Goal: Check status

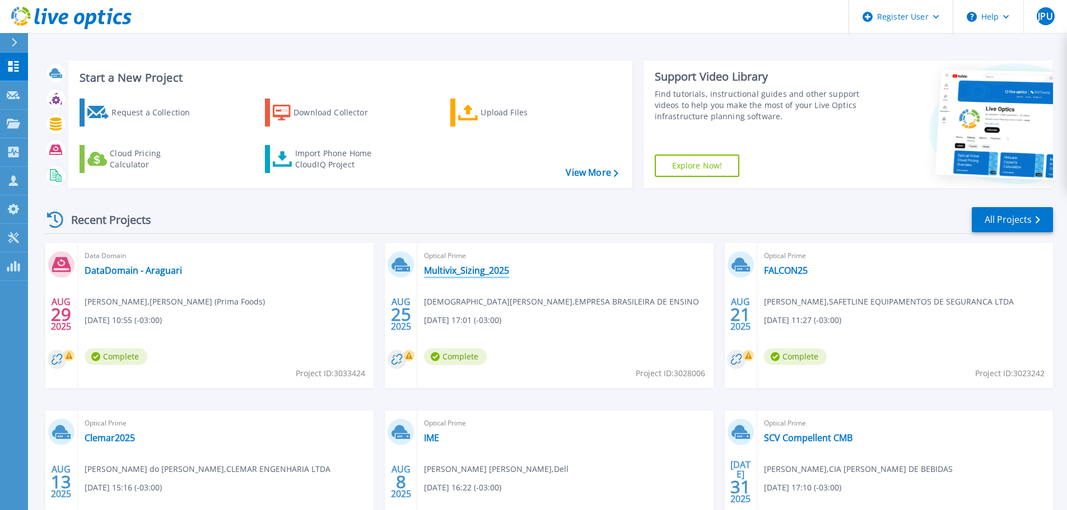
click at [500, 271] on link "Multivix_Sizing_2025" at bounding box center [466, 270] width 85 height 11
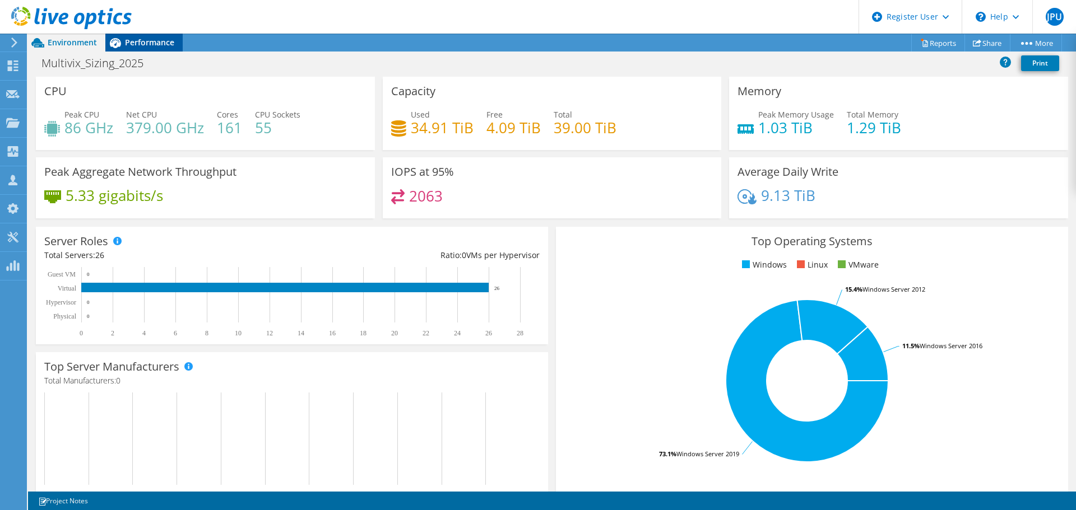
click at [157, 45] on span "Performance" at bounding box center [149, 42] width 49 height 11
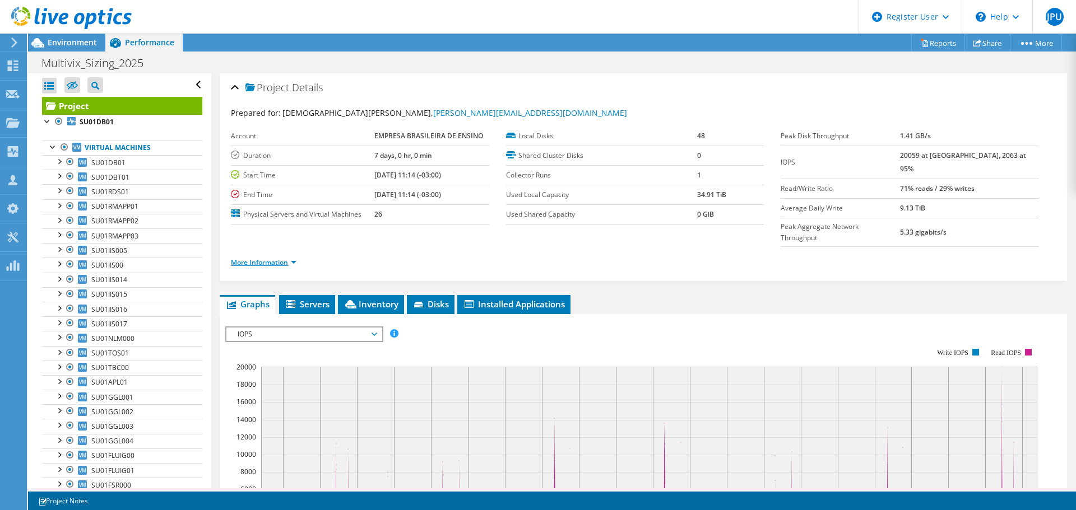
click at [275, 258] on link "More Information" at bounding box center [264, 263] width 66 height 10
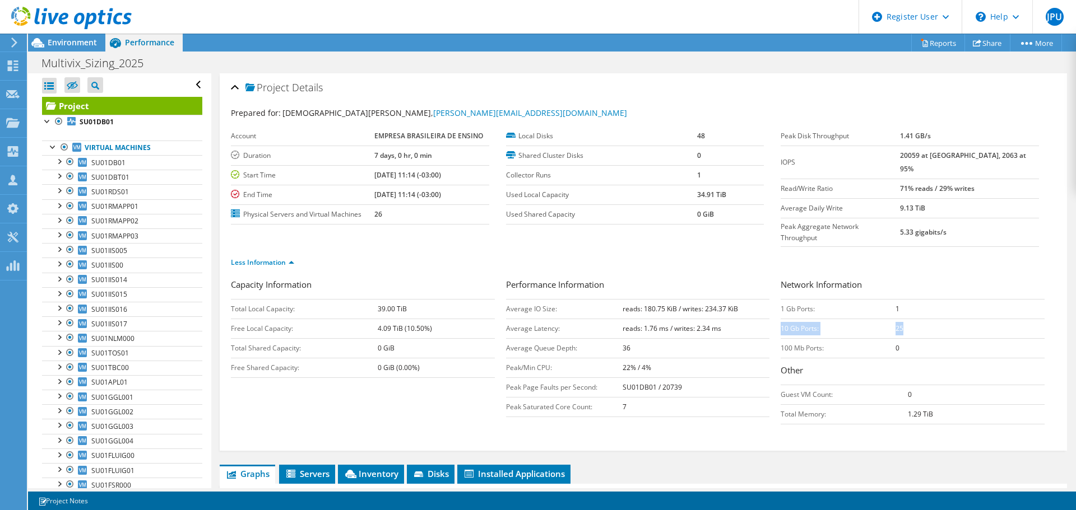
drag, startPoint x: 777, startPoint y: 309, endPoint x: 920, endPoint y: 313, distance: 143.5
click at [920, 319] on tr "10 Gb Ports: 25" at bounding box center [913, 329] width 264 height 20
drag, startPoint x: 780, startPoint y: 291, endPoint x: 925, endPoint y: 289, distance: 145.2
click at [925, 299] on tr "1 Gb Ports: 1" at bounding box center [913, 309] width 264 height 20
click at [83, 47] on span "Environment" at bounding box center [72, 42] width 49 height 11
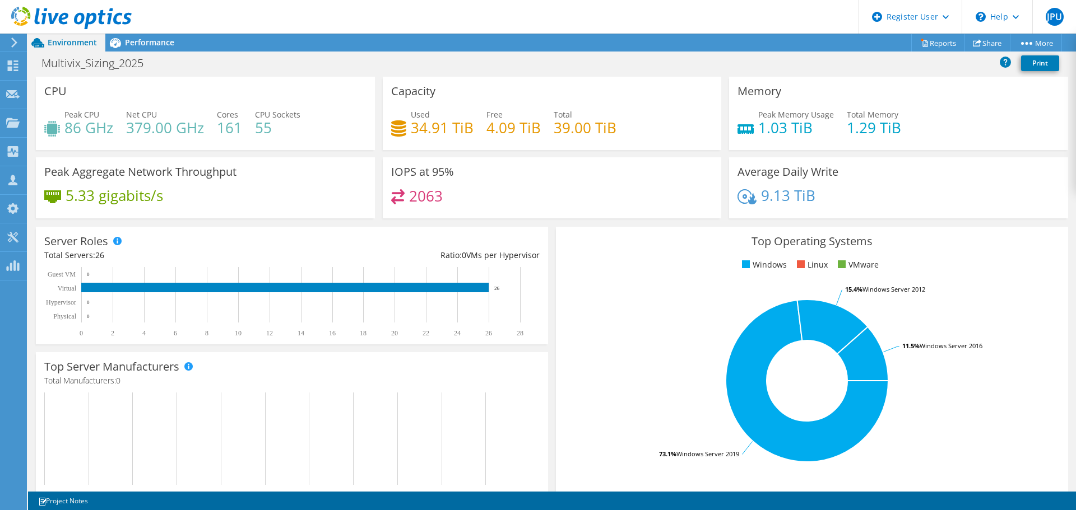
click at [118, 202] on h4 "5.33 gigabits/s" at bounding box center [114, 195] width 97 height 12
click at [1001, 122] on div "Peak Memory Usage 1.03 TiB Total Memory 1.29 TiB" at bounding box center [898, 127] width 322 height 36
